Goal: Complete application form

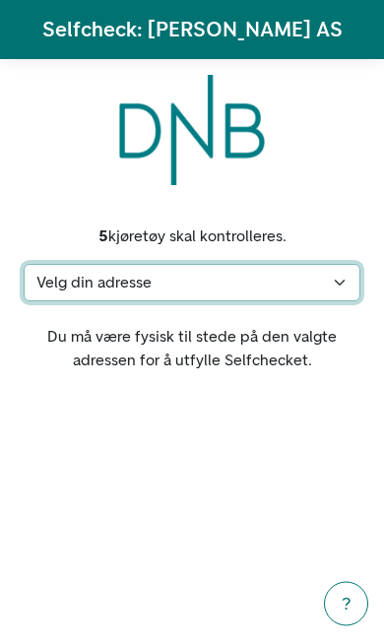
click at [339, 281] on select "Velg din adresse Hestehaven 16, 4520 Lindesnes Min adresse mangler" at bounding box center [192, 282] width 337 height 37
select select "186"
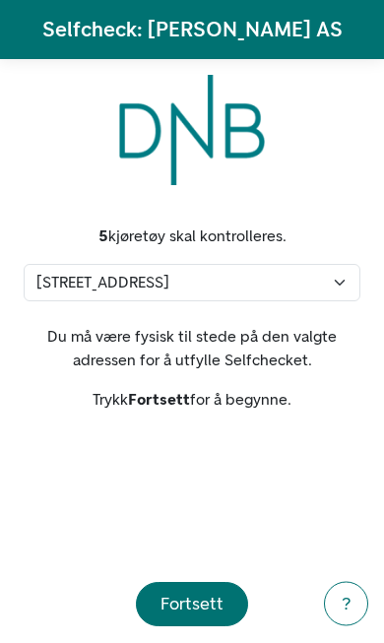
click at [199, 600] on div "Fortsett" at bounding box center [191, 604] width 63 height 27
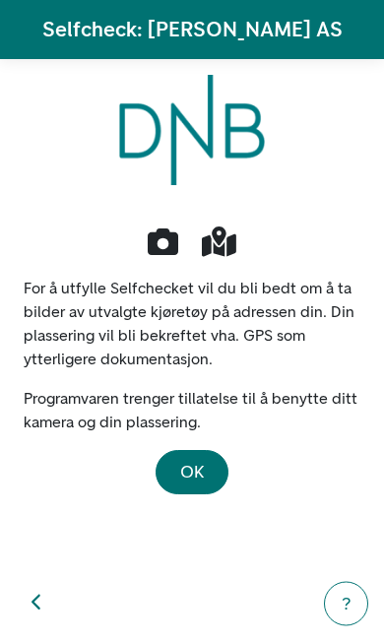
click at [201, 473] on span "OK" at bounding box center [192, 472] width 24 height 22
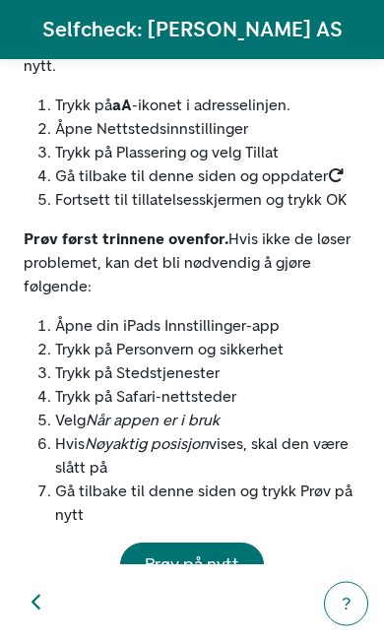
scroll to position [237, 0]
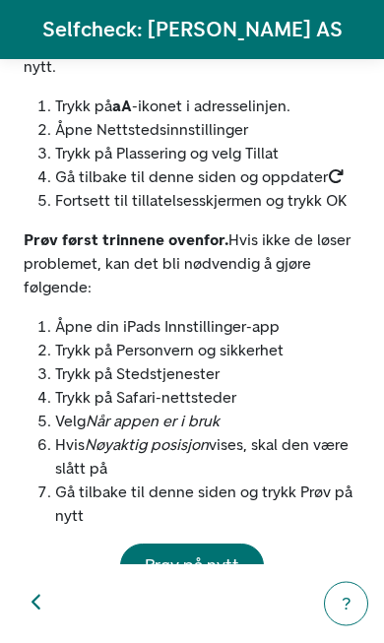
click at [215, 554] on span "Prøv på nytt" at bounding box center [192, 565] width 95 height 22
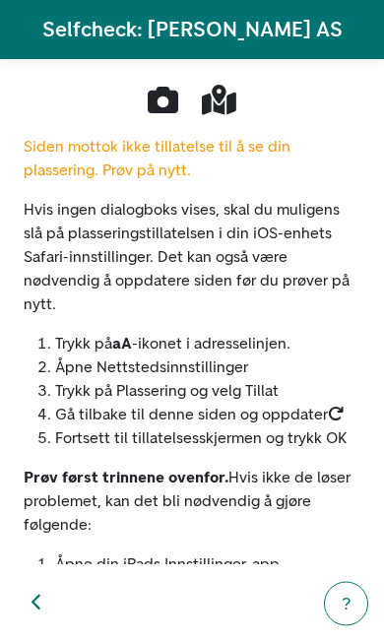
scroll to position [0, 0]
click at [32, 600] on icon "button" at bounding box center [37, 603] width 11 height 18
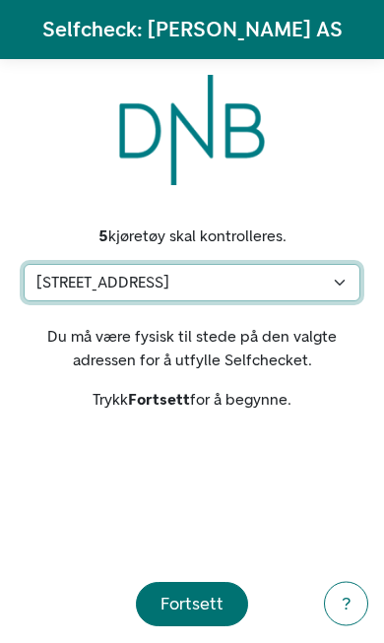
click at [343, 287] on select "Velg din adresse Hestehaven 16, 4520 Lindesnes Min adresse mangler" at bounding box center [192, 282] width 337 height 37
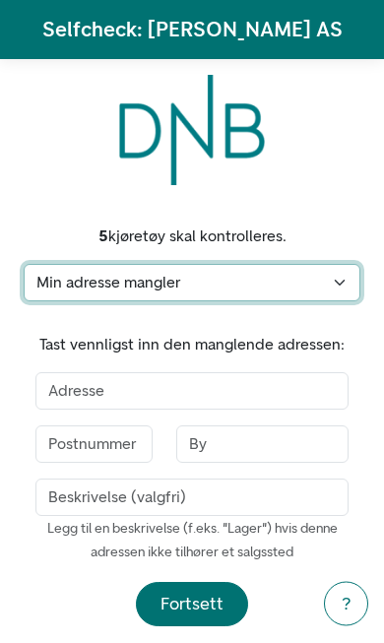
click at [336, 280] on select "Velg din adresse Hestehaven 16, 4520 Lindesnes Min adresse mangler" at bounding box center [192, 282] width 337 height 37
select select "186"
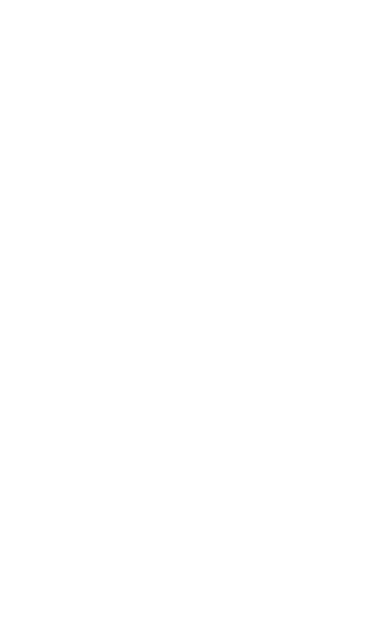
select select "186"
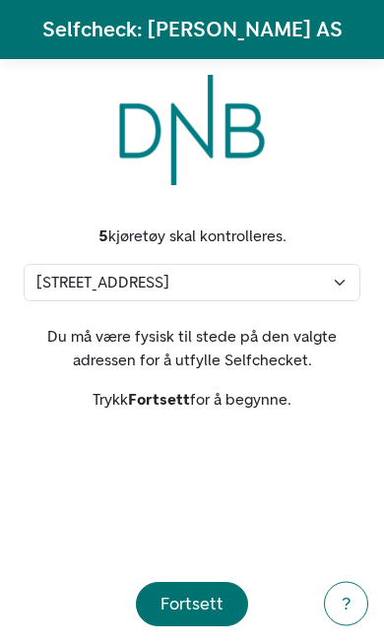
click at [206, 605] on div "Fortsett" at bounding box center [191, 604] width 63 height 27
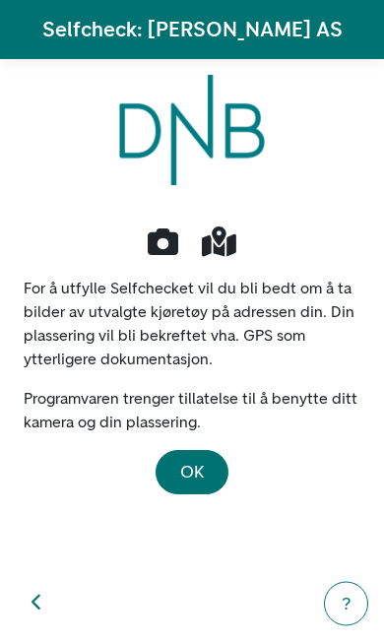
click at [202, 476] on span "OK" at bounding box center [192, 472] width 24 height 22
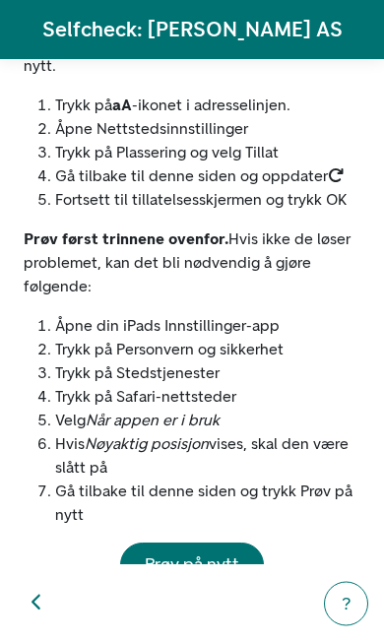
scroll to position [237, 0]
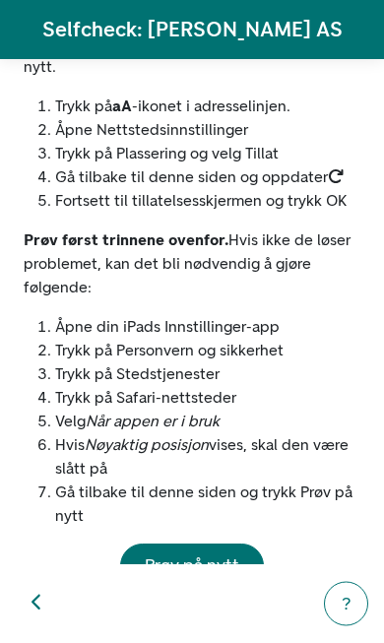
click at [340, 603] on div "?" at bounding box center [346, 604] width 19 height 27
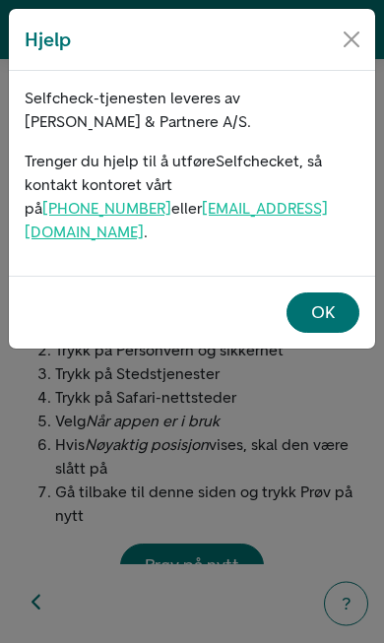
click at [332, 299] on div "OK" at bounding box center [323, 312] width 24 height 27
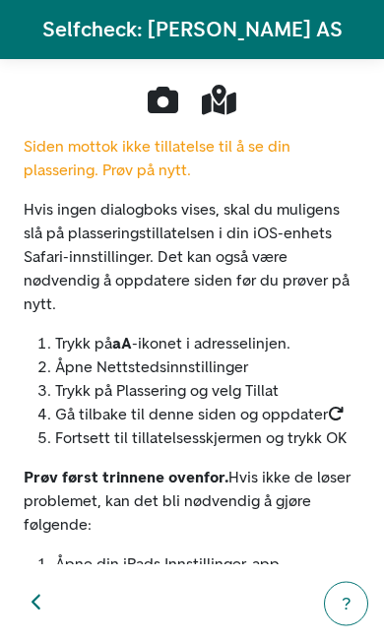
scroll to position [0, 0]
